Goal: Find specific page/section: Find specific page/section

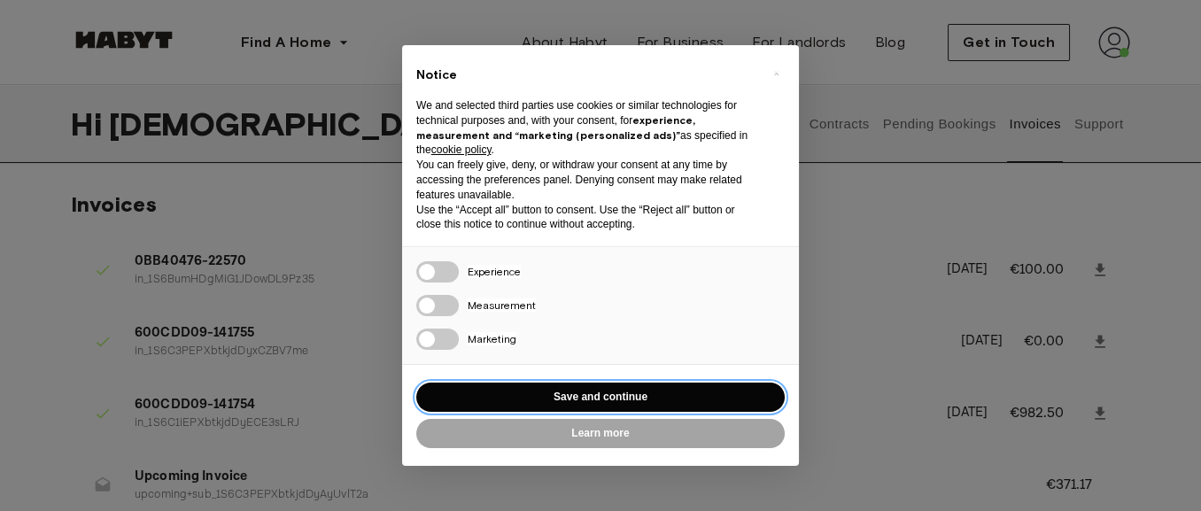
click at [604, 393] on button "Save and continue" at bounding box center [600, 397] width 369 height 29
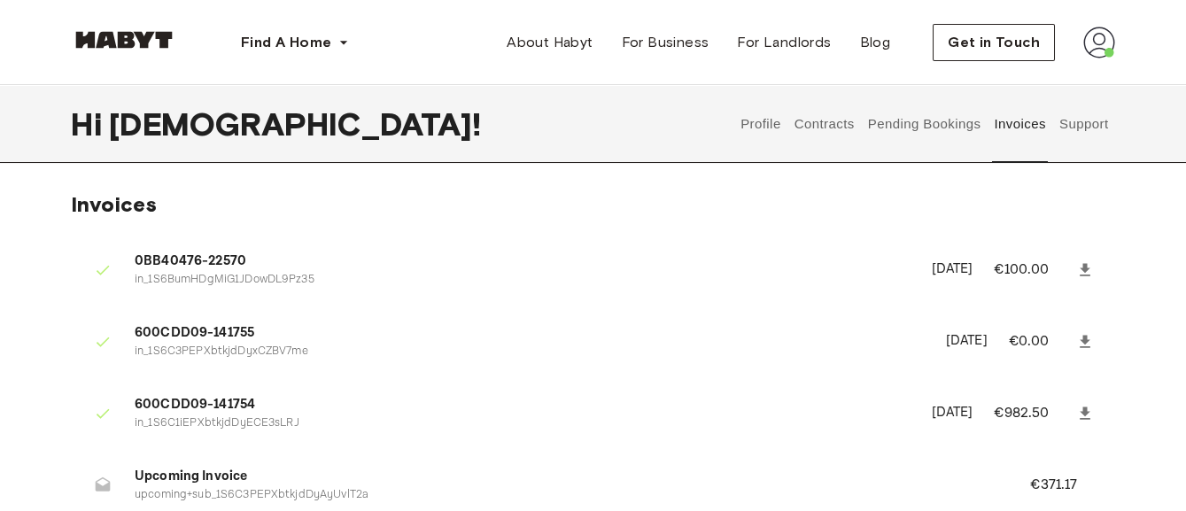
click at [127, 40] on img at bounding box center [124, 40] width 106 height 18
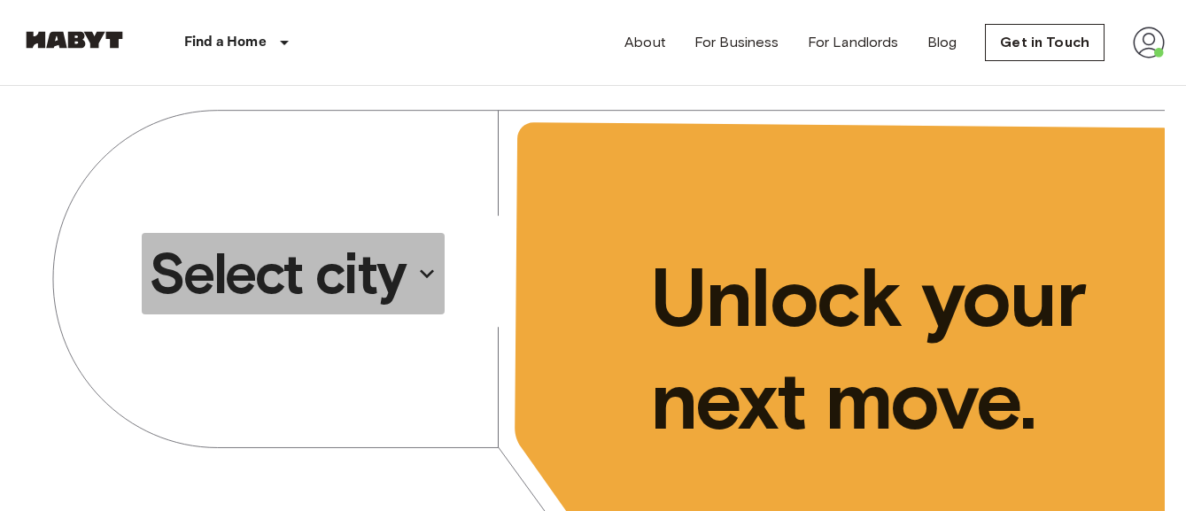
click at [371, 273] on p "Select city" at bounding box center [277, 273] width 257 height 71
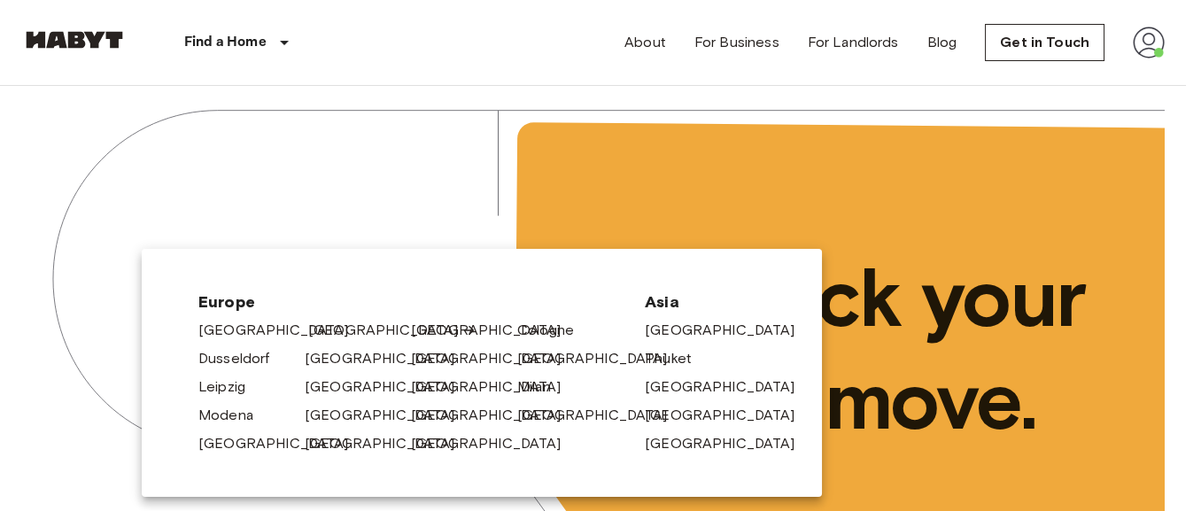
click at [326, 331] on link "[GEOGRAPHIC_DATA]" at bounding box center [392, 330] width 168 height 21
